Goal: Information Seeking & Learning: Check status

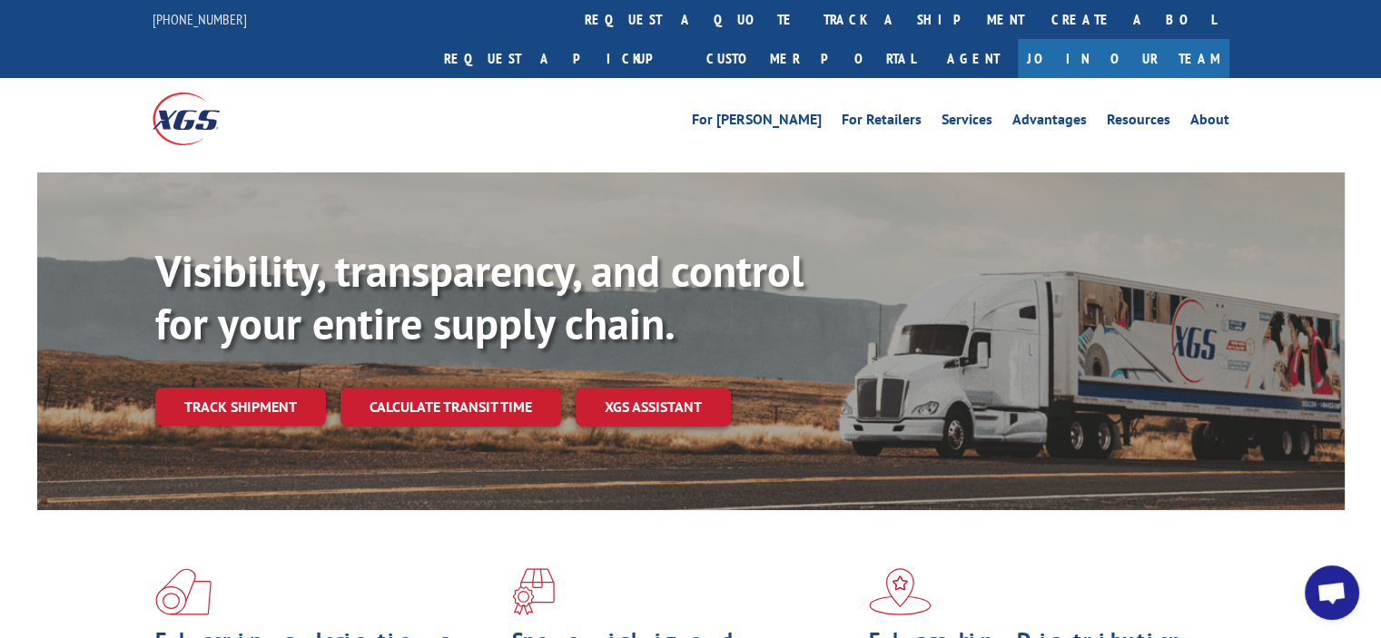
click at [225, 346] on div "Visibility, transparency, and control for your entire supply chain. Track shipm…" at bounding box center [749, 371] width 1189 height 253
click at [230, 388] on link "Track shipment" at bounding box center [240, 407] width 171 height 38
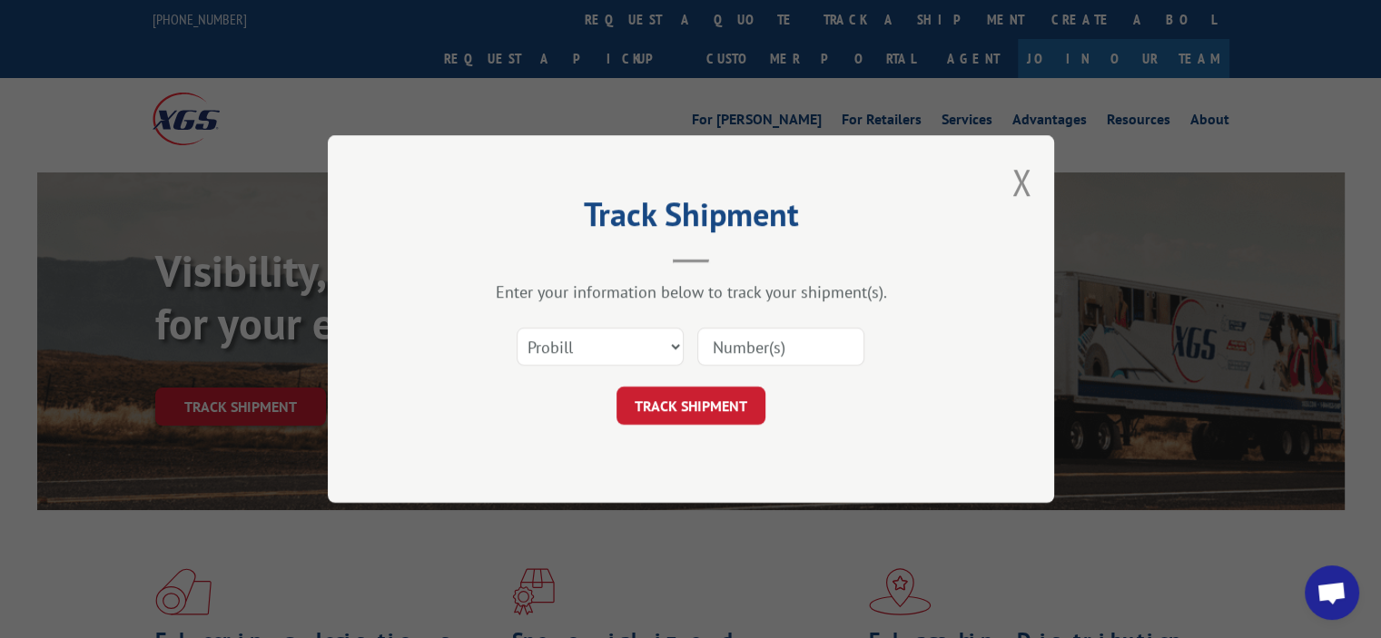
click at [730, 322] on div "Select category... Probill BOL PO" at bounding box center [690, 347] width 545 height 60
click at [742, 348] on input at bounding box center [780, 347] width 167 height 38
paste input "17665523"
type input "17665523"
click at [708, 408] on button "TRACK SHIPMENT" at bounding box center [690, 406] width 149 height 38
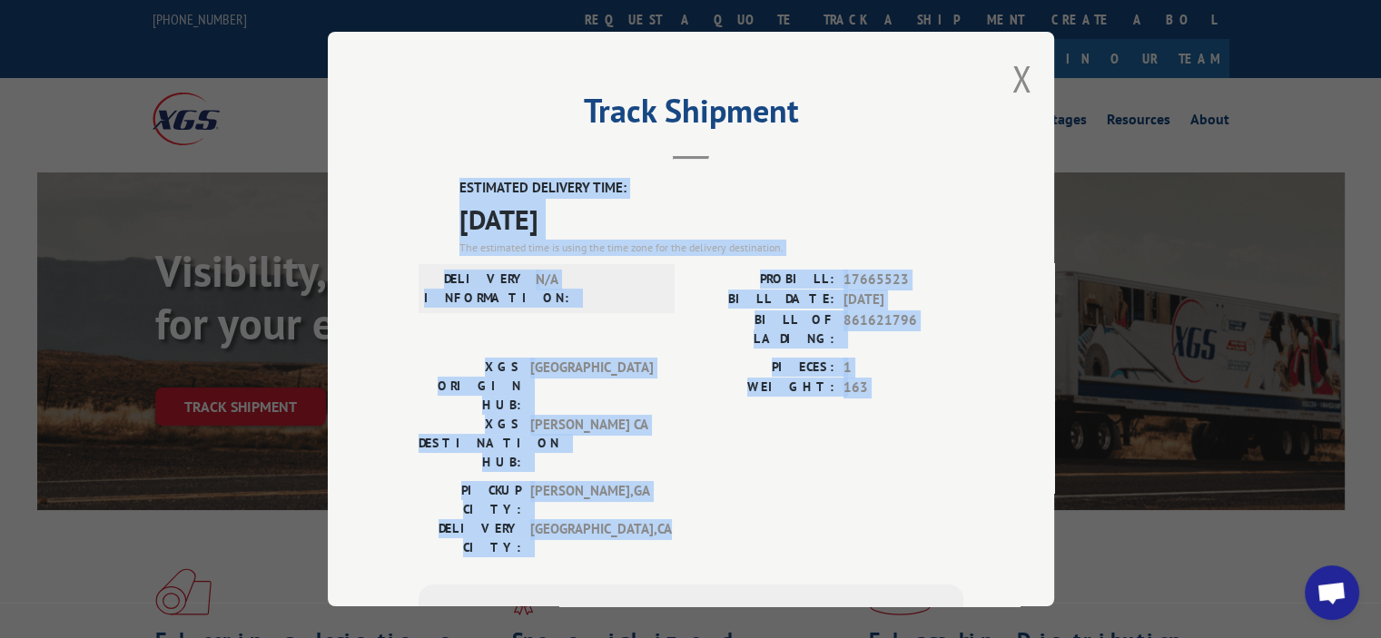
drag, startPoint x: 677, startPoint y: 442, endPoint x: 345, endPoint y: 162, distance: 434.2
click at [345, 162] on div "Track Shipment ESTIMATED DELIVERY TIME: [DATE] The estimated time is using the …" at bounding box center [691, 319] width 726 height 575
copy div "ESTIMATED DELIVERY TIME: [DATE] The estimated time is using the time zone for t…"
click at [1011, 80] on button "Close modal" at bounding box center [1021, 78] width 20 height 48
